Goal: Obtain resource: Obtain resource

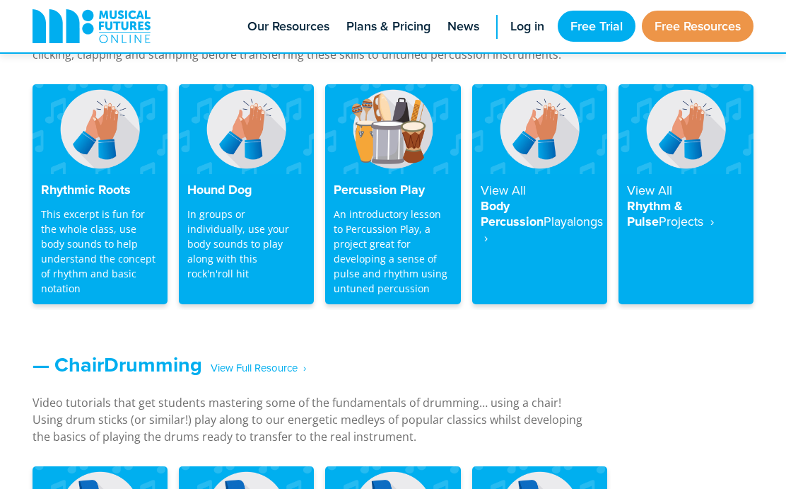
scroll to position [1347, 0]
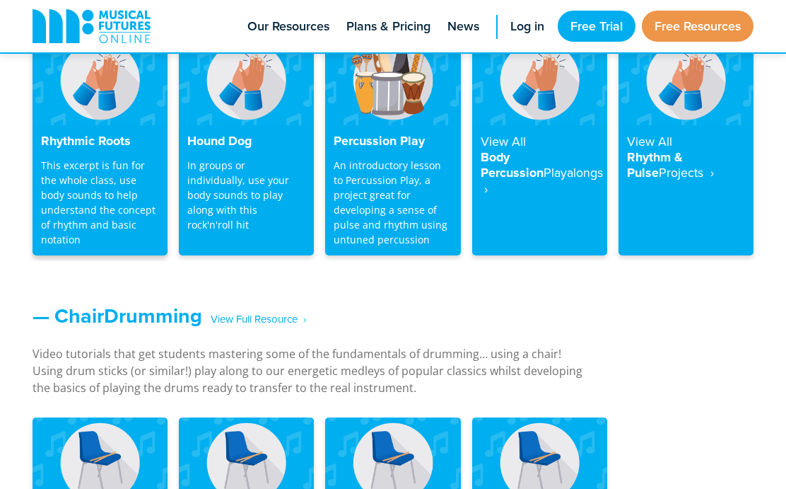
click at [90, 139] on h4 "Rhythmic Roots" at bounding box center [100, 142] width 118 height 16
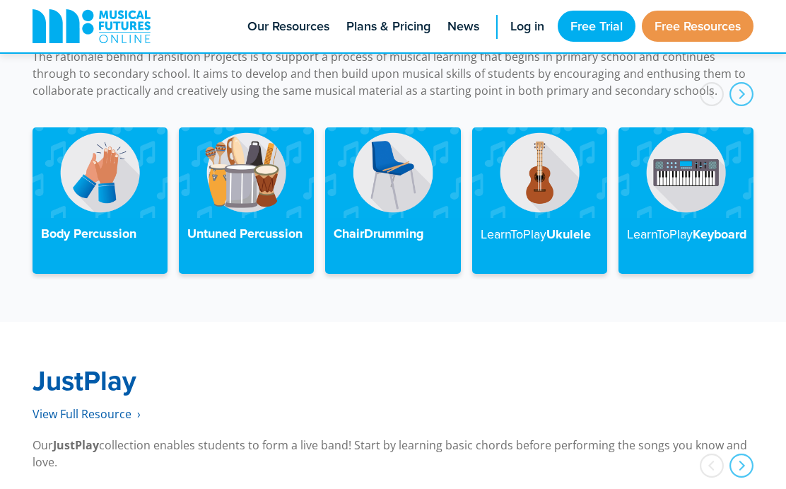
scroll to position [3342, 0]
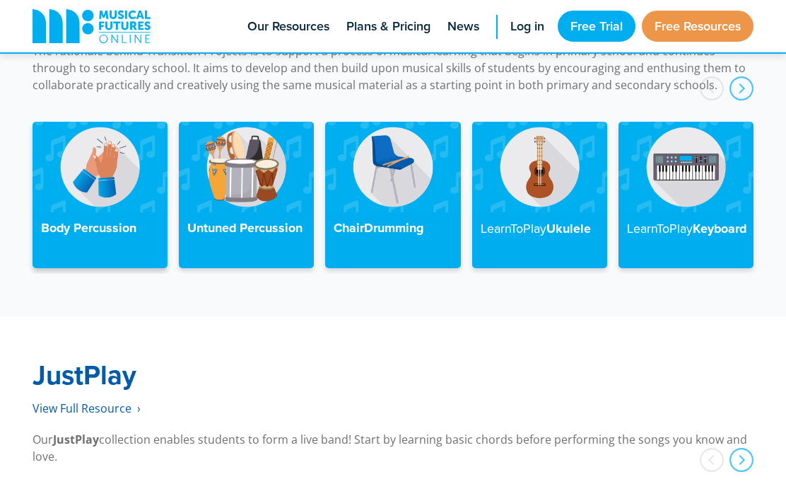
click at [85, 223] on div "Body Percussion" at bounding box center [100, 240] width 135 height 56
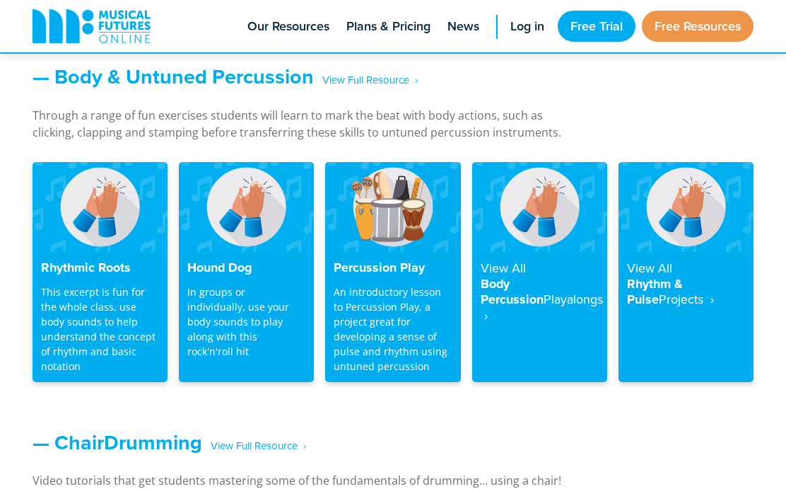
scroll to position [1214, 0]
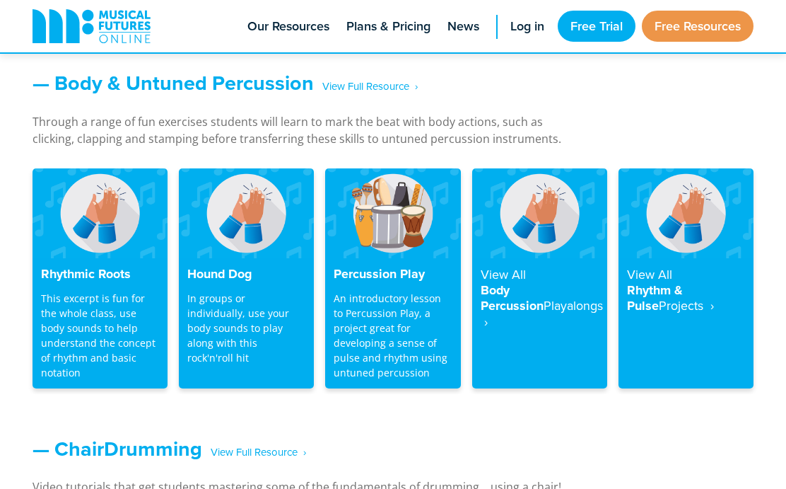
drag, startPoint x: 0, startPoint y: 0, endPoint x: 808, endPoint y: 161, distance: 823.5
click at [528, 289] on h4 "View All Body Percussion Playalongs ‎ ›" at bounding box center [540, 298] width 118 height 63
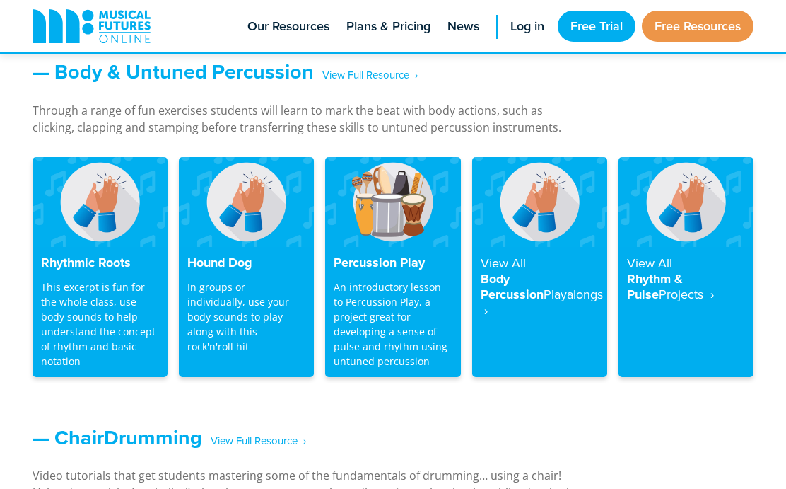
scroll to position [1256, 0]
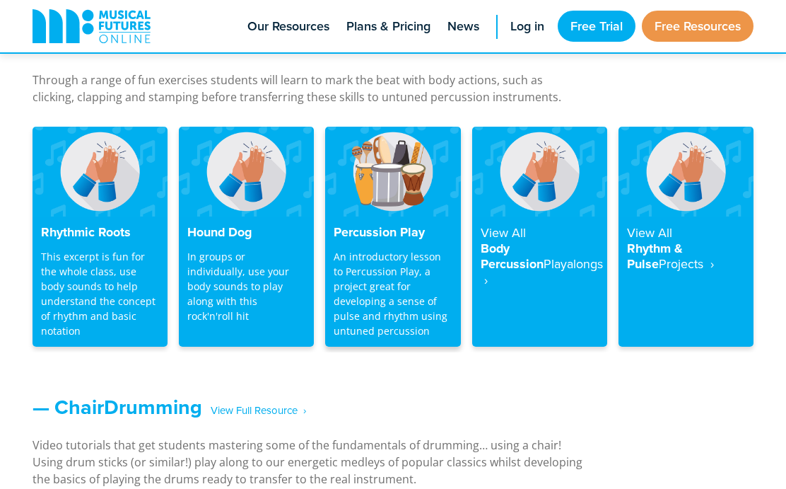
click at [381, 175] on img at bounding box center [392, 172] width 135 height 90
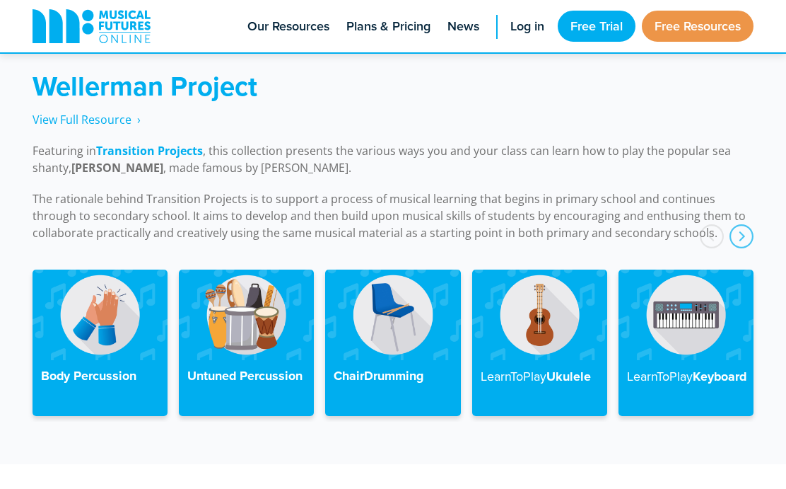
scroll to position [3272, 0]
